Goal: Information Seeking & Learning: Learn about a topic

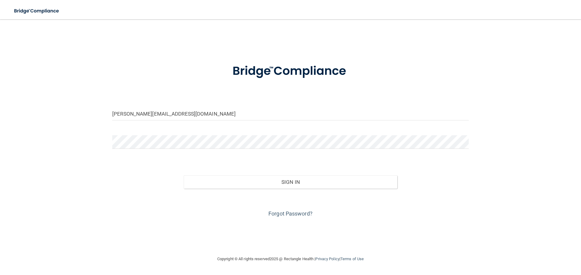
drag, startPoint x: 130, startPoint y: 113, endPoint x: 81, endPoint y: 108, distance: 49.6
click at [81, 108] on div "miranda@thepremierdentalgroup.com Invalid email/password. You don't have permis…" at bounding box center [290, 137] width 556 height 224
type input "[EMAIL_ADDRESS][DOMAIN_NAME]"
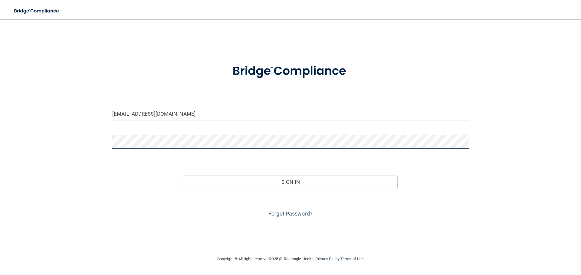
click at [59, 128] on div "rhianna@thepremierdentalgroup.com Invalid email/password. You don't have permis…" at bounding box center [290, 137] width 556 height 224
click at [246, 210] on div "Forgot Password?" at bounding box center [290, 204] width 365 height 30
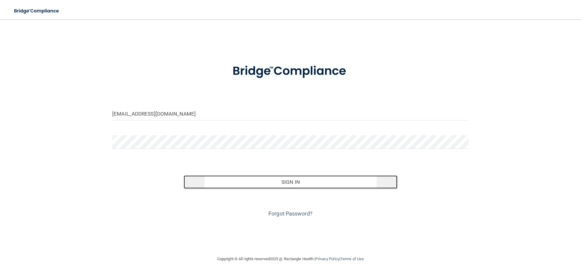
click at [240, 186] on button "Sign In" at bounding box center [291, 182] width 214 height 13
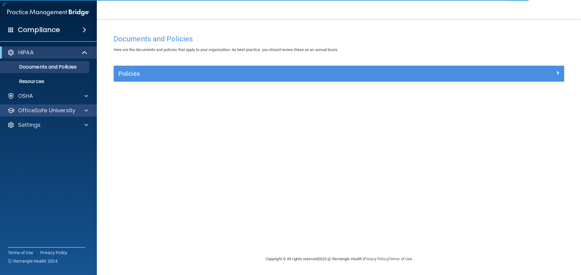
click at [70, 106] on div "OfficeSafe University" at bounding box center [48, 111] width 97 height 12
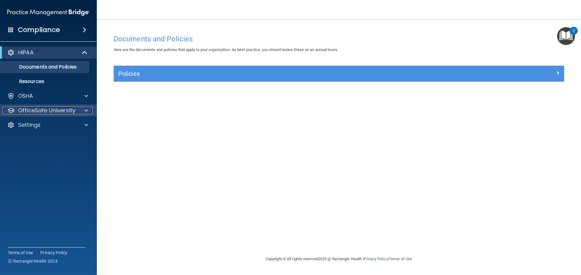
click at [80, 113] on div at bounding box center [85, 110] width 15 height 7
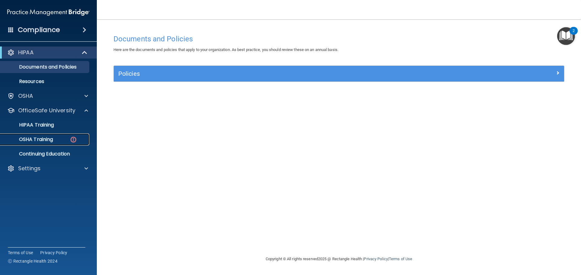
click at [64, 142] on div "OSHA Training" at bounding box center [45, 140] width 83 height 6
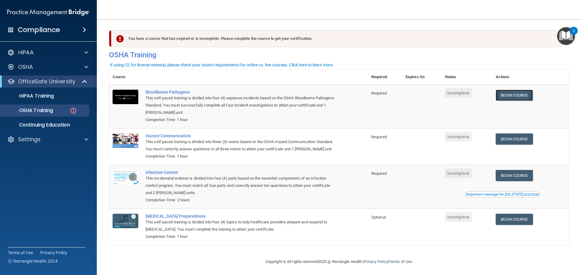
click at [513, 98] on link "Begin Course" at bounding box center [513, 95] width 37 height 11
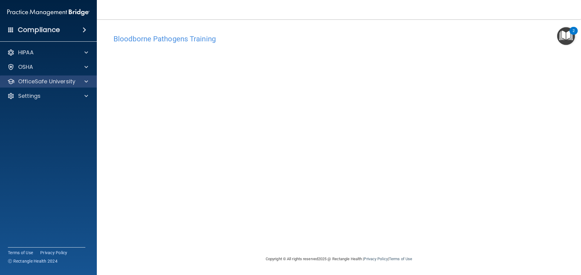
click at [78, 86] on div "OfficeSafe University" at bounding box center [48, 82] width 97 height 12
click at [90, 83] on div at bounding box center [85, 81] width 15 height 7
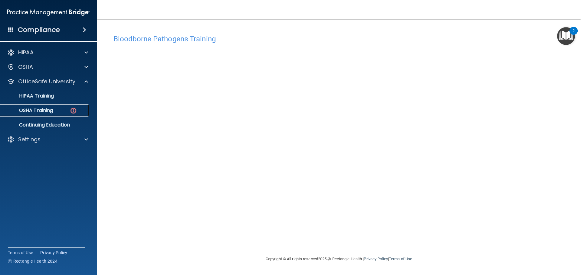
drag, startPoint x: 70, startPoint y: 116, endPoint x: 67, endPoint y: 117, distance: 3.1
click at [70, 116] on link "OSHA Training" at bounding box center [41, 111] width 95 height 12
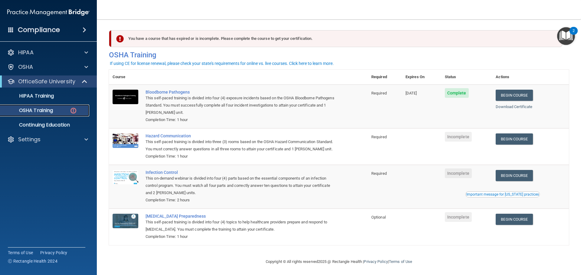
scroll to position [10, 0]
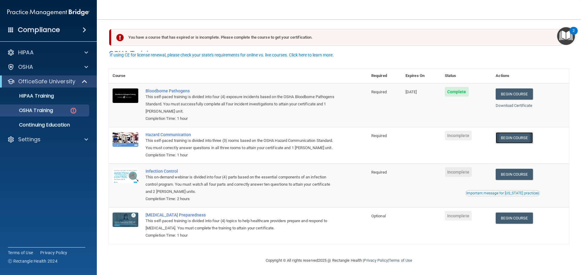
click at [521, 132] on link "Begin Course" at bounding box center [513, 137] width 37 height 11
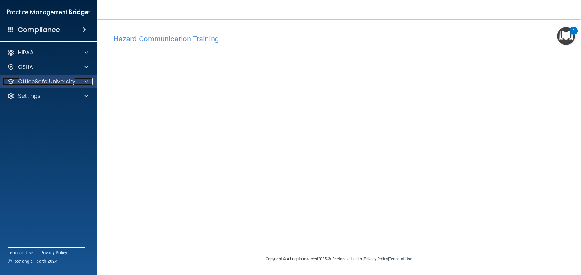
click at [85, 83] on span at bounding box center [86, 81] width 4 height 7
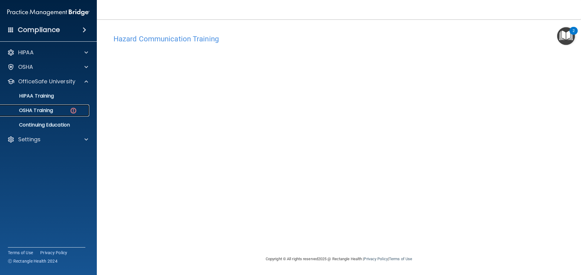
click at [64, 112] on div "OSHA Training" at bounding box center [45, 111] width 83 height 6
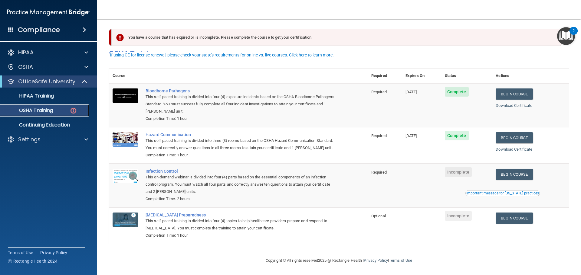
scroll to position [10, 0]
click at [503, 178] on link "Begin Course" at bounding box center [513, 174] width 37 height 11
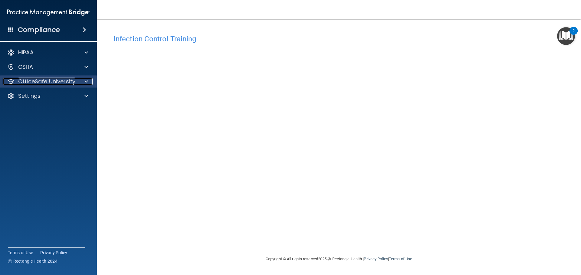
click at [49, 83] on p "OfficeSafe University" at bounding box center [46, 81] width 57 height 7
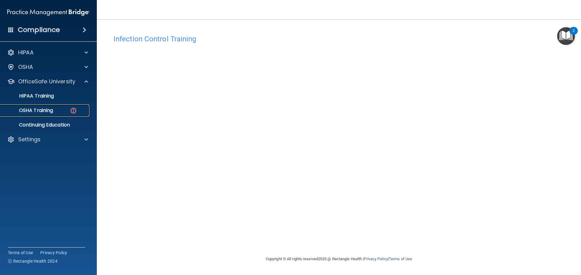
click at [53, 112] on p "OSHA Training" at bounding box center [28, 111] width 49 height 6
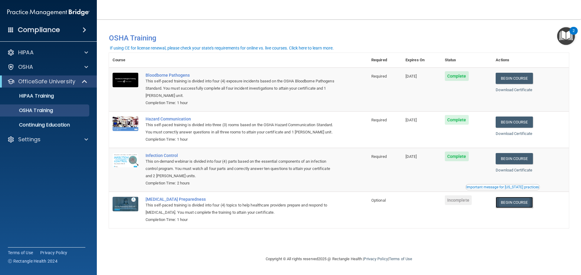
click at [521, 206] on link "Begin Course" at bounding box center [513, 202] width 37 height 11
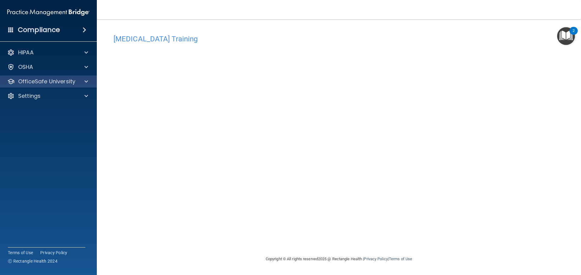
click at [93, 84] on div "OfficeSafe University" at bounding box center [48, 82] width 97 height 12
click at [87, 83] on div at bounding box center [85, 81] width 15 height 7
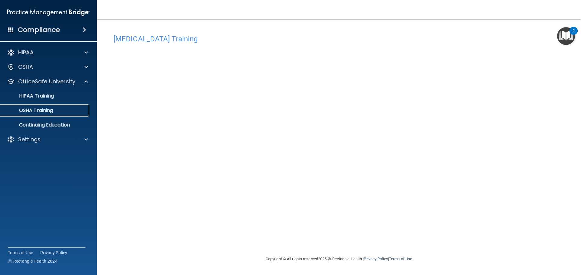
click at [58, 115] on link "OSHA Training" at bounding box center [41, 111] width 95 height 12
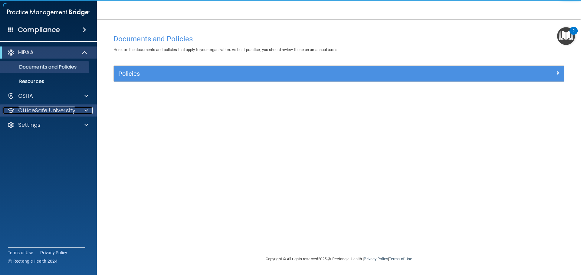
click at [86, 110] on span at bounding box center [86, 110] width 4 height 7
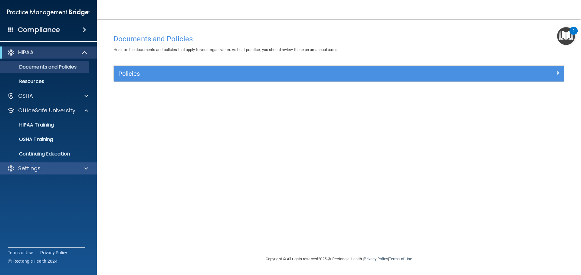
click at [50, 174] on div "Settings" at bounding box center [48, 169] width 97 height 12
click at [83, 174] on div "Settings" at bounding box center [48, 169] width 97 height 12
click at [88, 171] on span at bounding box center [86, 168] width 4 height 7
click at [42, 197] on p "Sign Out" at bounding box center [45, 198] width 83 height 6
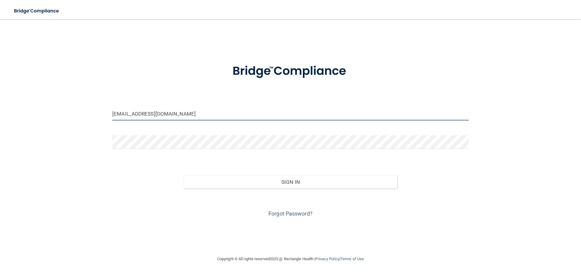
click at [164, 118] on input "[EMAIL_ADDRESS][DOMAIN_NAME]" at bounding box center [290, 114] width 356 height 14
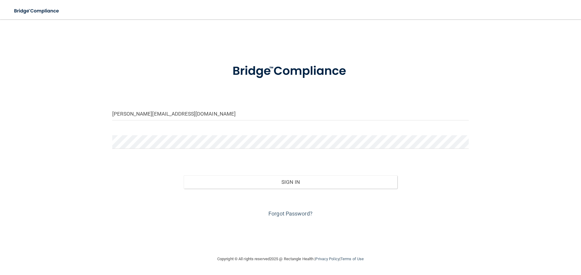
drag, startPoint x: 130, startPoint y: 114, endPoint x: 102, endPoint y: 109, distance: 28.8
click at [103, 110] on div "[PERSON_NAME][EMAIL_ADDRESS][DOMAIN_NAME] Invalid email/password. You don't hav…" at bounding box center [290, 137] width 556 height 224
type input "[EMAIL_ADDRESS][DOMAIN_NAME]"
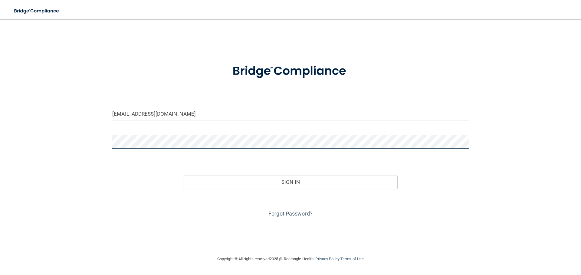
click at [94, 122] on div "[EMAIL_ADDRESS][DOMAIN_NAME] Invalid email/password. You don't have permission …" at bounding box center [290, 137] width 556 height 224
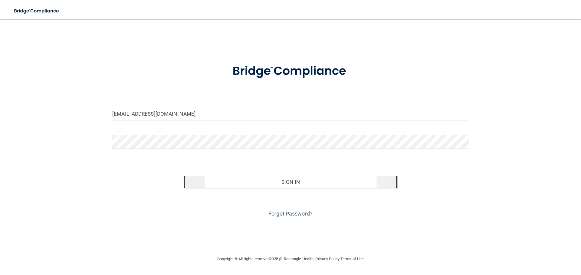
click at [288, 186] on button "Sign In" at bounding box center [291, 182] width 214 height 13
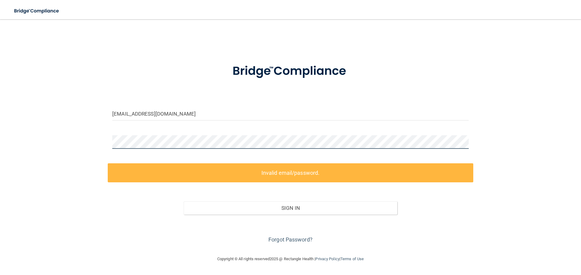
click at [69, 124] on div "[EMAIL_ADDRESS][DOMAIN_NAME] Invalid email/password. You don't have permission …" at bounding box center [290, 137] width 556 height 224
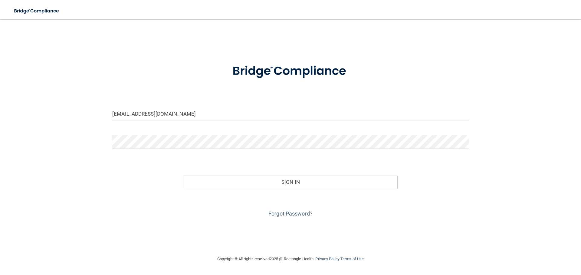
click at [248, 222] on div "[EMAIL_ADDRESS][DOMAIN_NAME] Invalid email/password. You don't have permission …" at bounding box center [290, 137] width 556 height 224
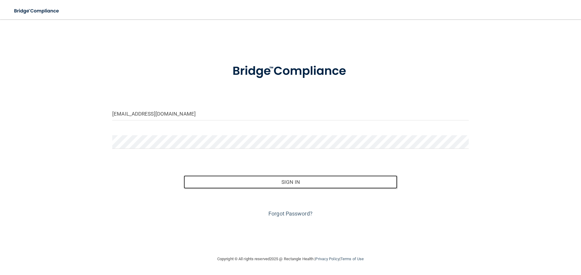
click at [237, 187] on button "Sign In" at bounding box center [291, 182] width 214 height 13
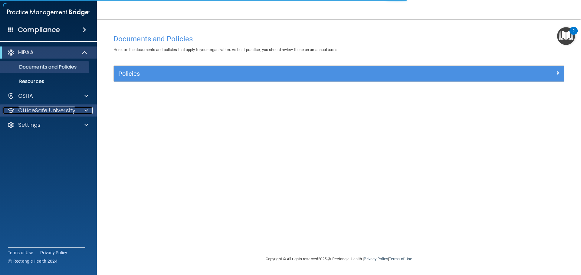
click at [87, 110] on span at bounding box center [86, 110] width 4 height 7
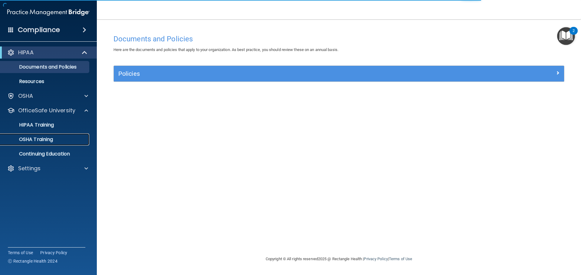
click at [68, 138] on div "OSHA Training" at bounding box center [45, 140] width 83 height 6
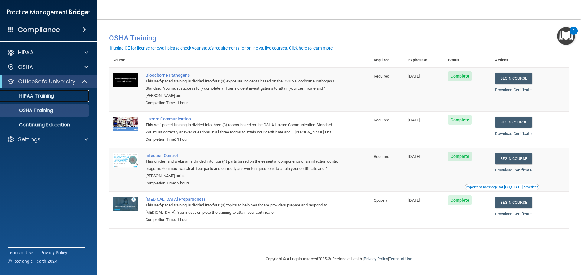
click at [71, 94] on div "HIPAA Training" at bounding box center [45, 96] width 83 height 6
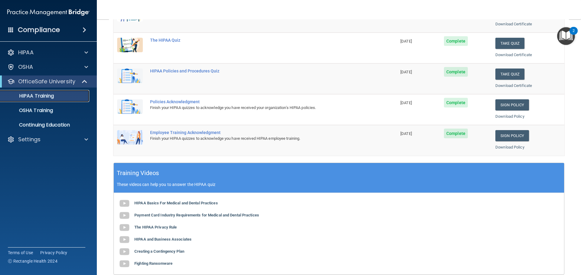
scroll to position [121, 0]
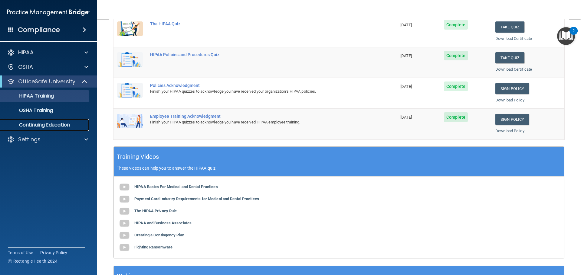
click at [37, 126] on p "Continuing Education" at bounding box center [45, 125] width 83 height 6
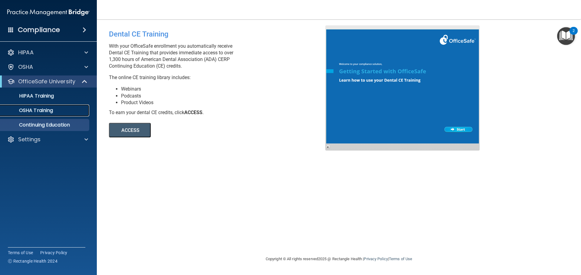
click at [43, 112] on p "OSHA Training" at bounding box center [28, 111] width 49 height 6
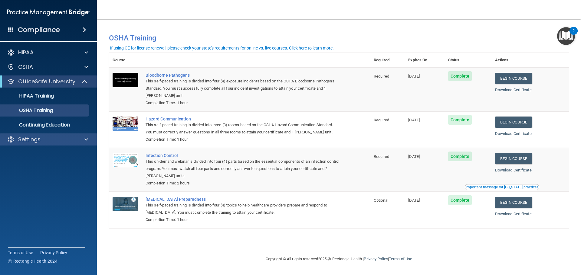
click at [39, 135] on div "Settings" at bounding box center [48, 140] width 97 height 12
click at [50, 146] on div "HIPAA Documents and Policies Report an Incident Business Associates Emergency P…" at bounding box center [48, 97] width 97 height 106
click at [58, 142] on div "Settings" at bounding box center [40, 139] width 75 height 7
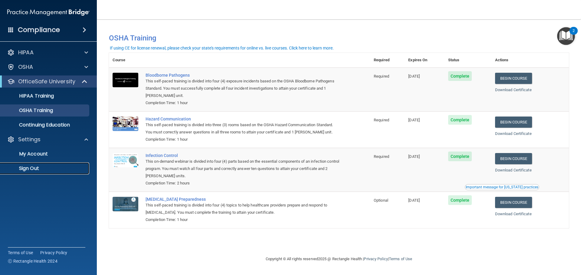
click at [38, 168] on p "Sign Out" at bounding box center [45, 169] width 83 height 6
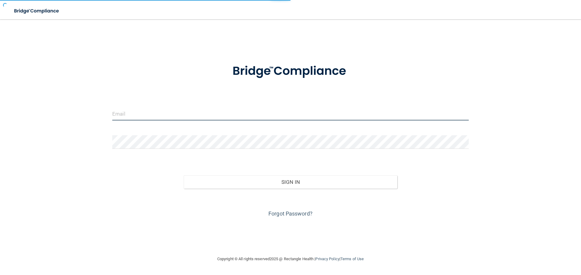
type input "[EMAIL_ADDRESS][DOMAIN_NAME]"
